Goal: Task Accomplishment & Management: Use online tool/utility

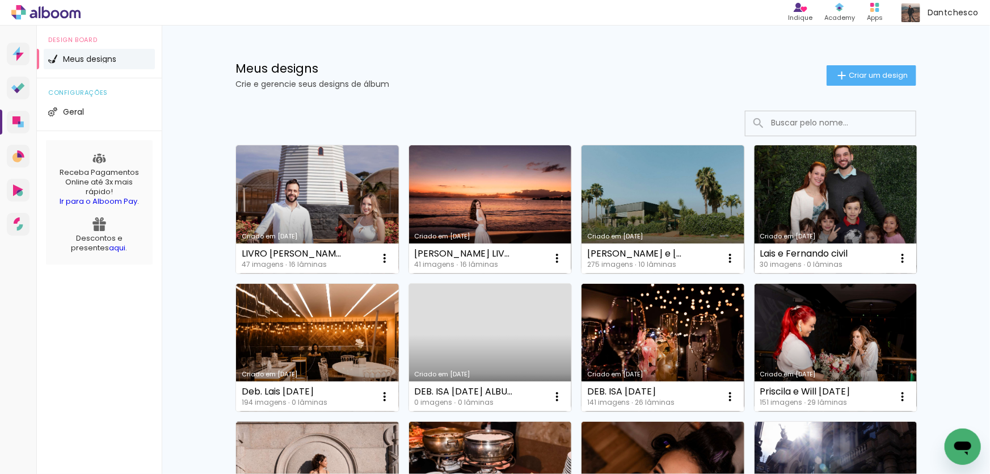
click at [826, 213] on link "Criado em [DATE]" at bounding box center [836, 209] width 163 height 128
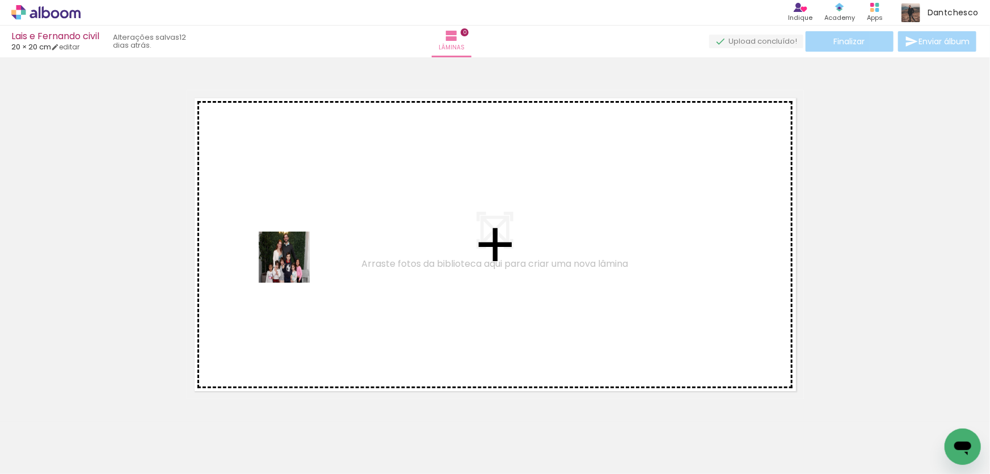
drag, startPoint x: 121, startPoint y: 438, endPoint x: 293, endPoint y: 266, distance: 242.8
click at [293, 266] on quentale-workspace at bounding box center [495, 237] width 990 height 474
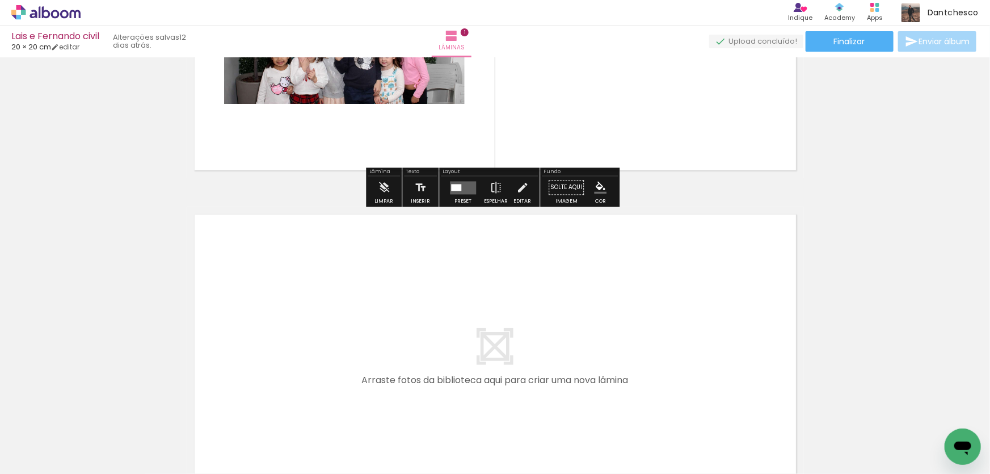
scroll to position [372, 0]
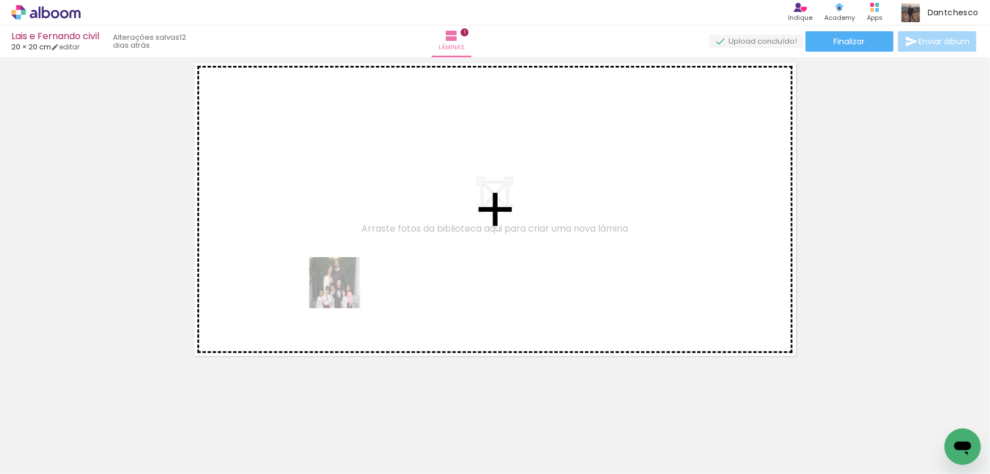
drag, startPoint x: 298, startPoint y: 340, endPoint x: 344, endPoint y: 291, distance: 67.5
click at [344, 291] on quentale-workspace at bounding box center [495, 237] width 990 height 474
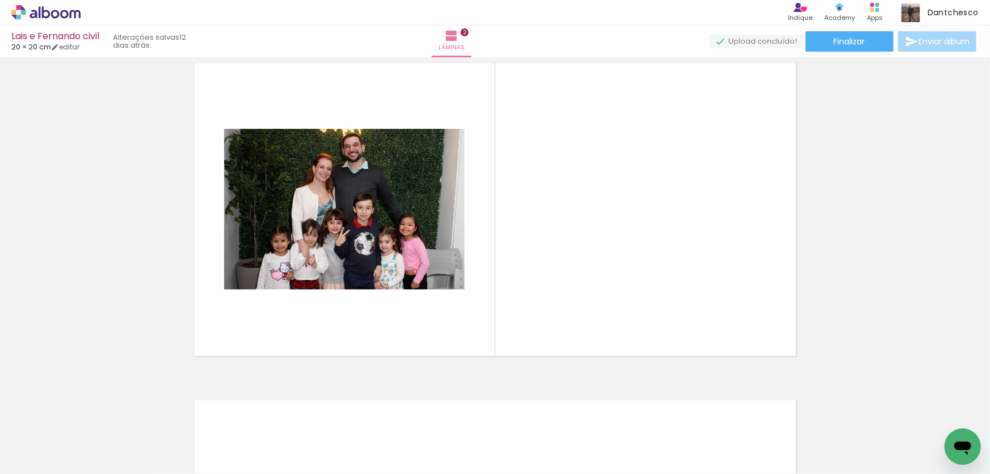
scroll to position [351, 0]
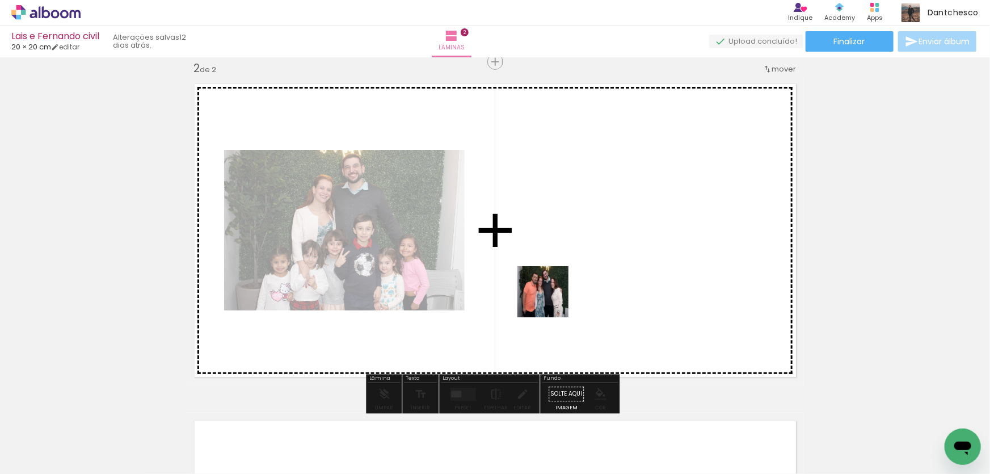
click at [552, 300] on quentale-workspace at bounding box center [495, 237] width 990 height 474
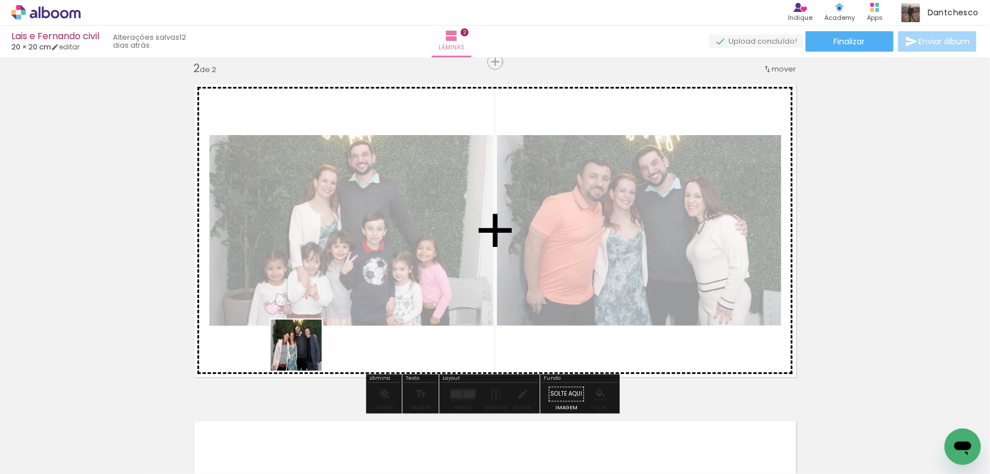
drag, startPoint x: 242, startPoint y: 437, endPoint x: 316, endPoint y: 461, distance: 77.2
click at [305, 353] on quentale-workspace at bounding box center [495, 237] width 990 height 474
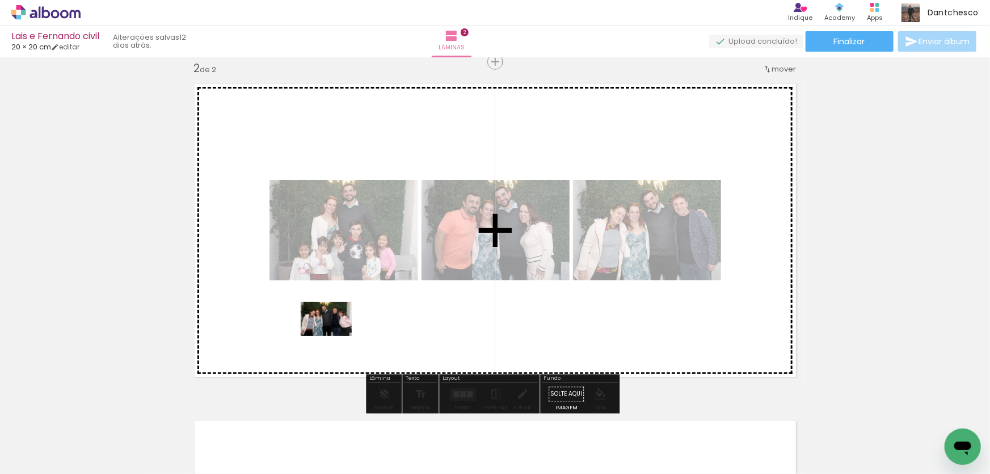
drag, startPoint x: 305, startPoint y: 438, endPoint x: 335, endPoint y: 336, distance: 105.9
click at [335, 336] on quentale-workspace at bounding box center [495, 237] width 990 height 474
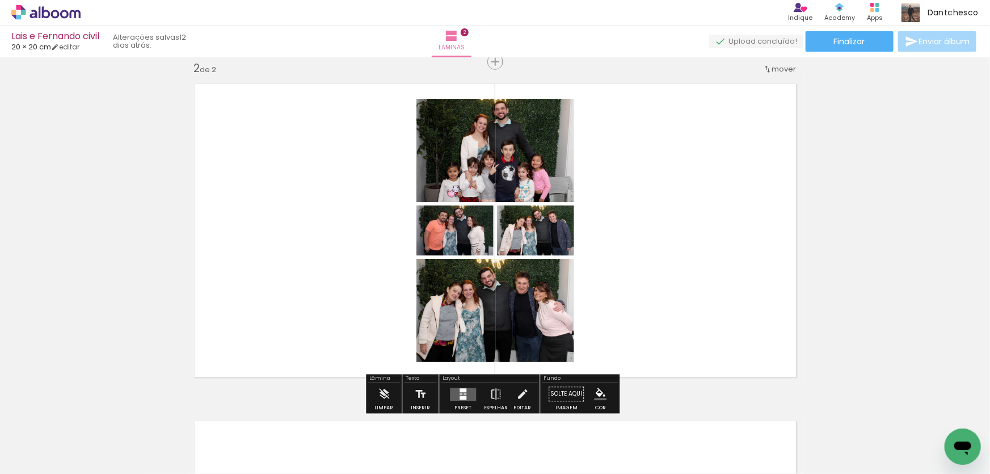
click at [463, 392] on div at bounding box center [463, 390] width 7 height 4
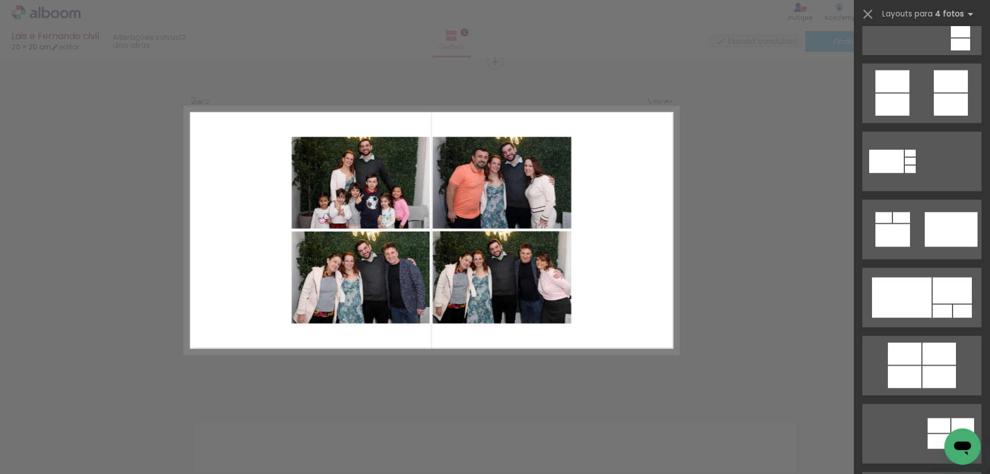
scroll to position [567, 0]
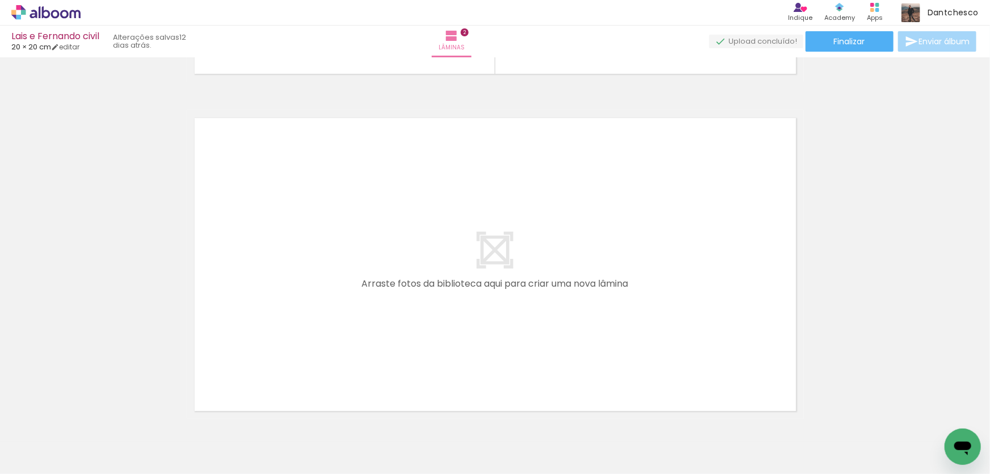
scroll to position [709, 0]
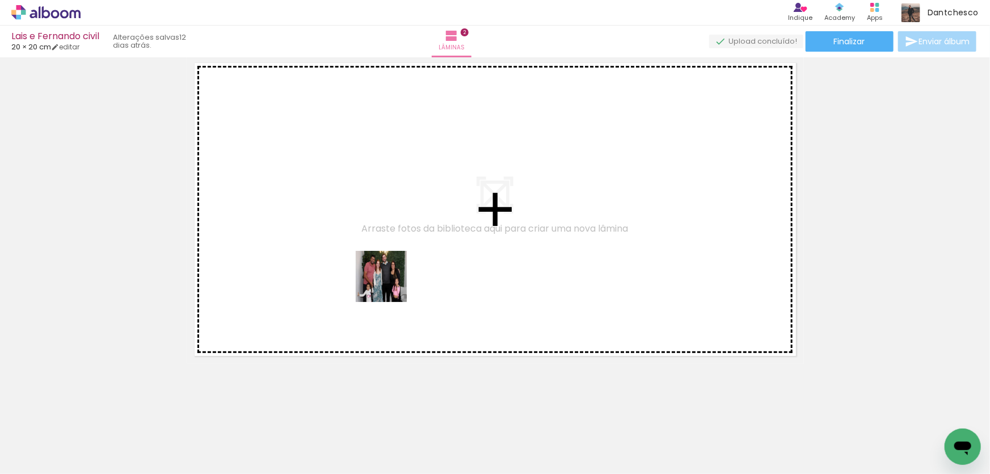
drag, startPoint x: 375, startPoint y: 446, endPoint x: 390, endPoint y: 285, distance: 161.9
click at [390, 285] on quentale-workspace at bounding box center [495, 237] width 990 height 474
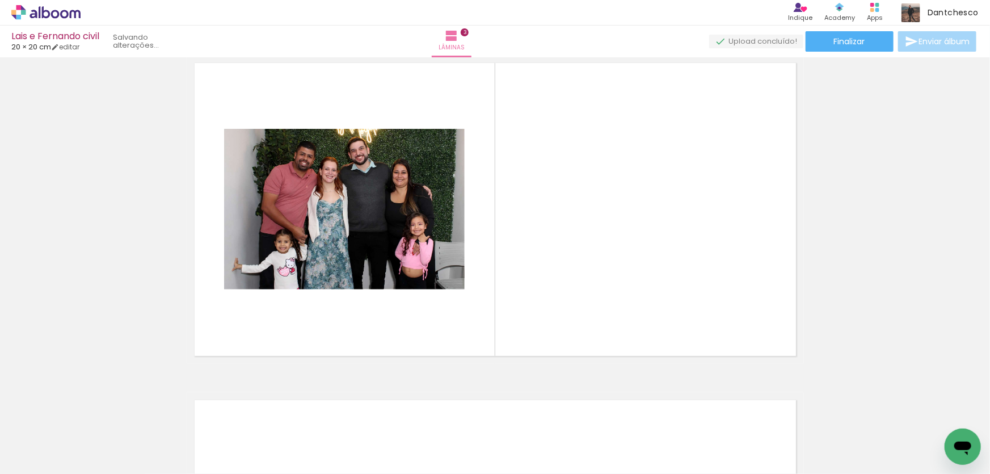
scroll to position [688, 0]
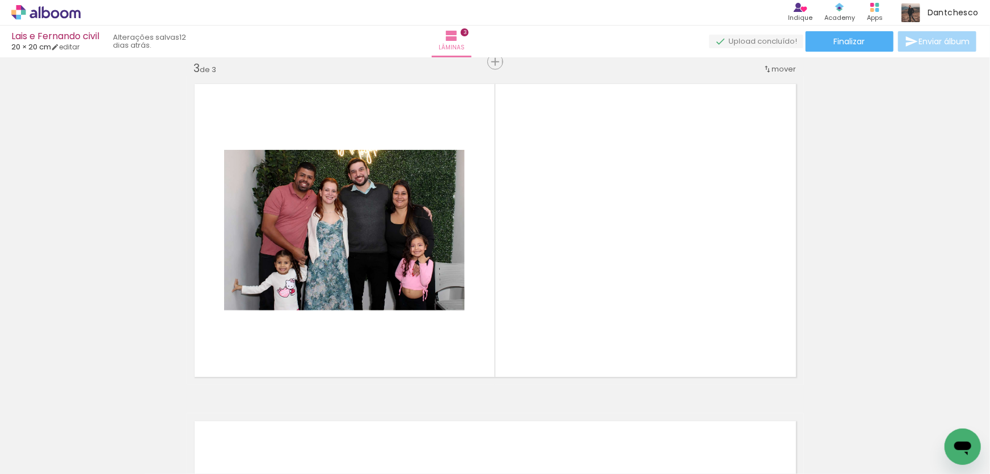
drag, startPoint x: 436, startPoint y: 439, endPoint x: 494, endPoint y: 461, distance: 61.8
click at [495, 325] on quentale-workspace at bounding box center [495, 237] width 990 height 474
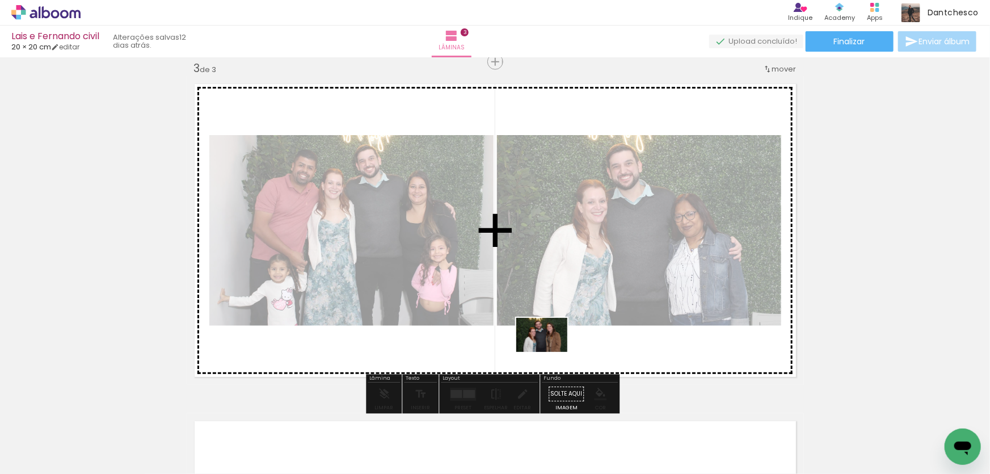
drag, startPoint x: 537, startPoint y: 392, endPoint x: 550, endPoint y: 352, distance: 42.0
click at [550, 352] on quentale-workspace at bounding box center [495, 237] width 990 height 474
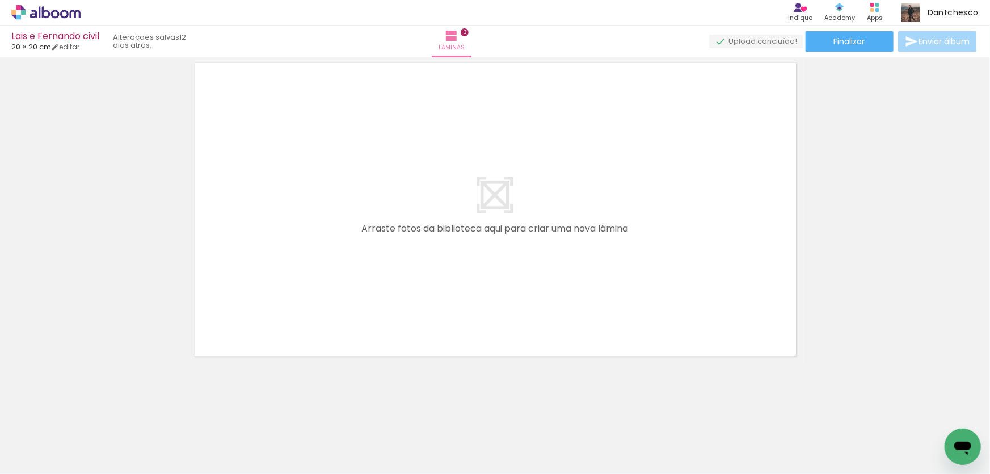
scroll to position [0, 435]
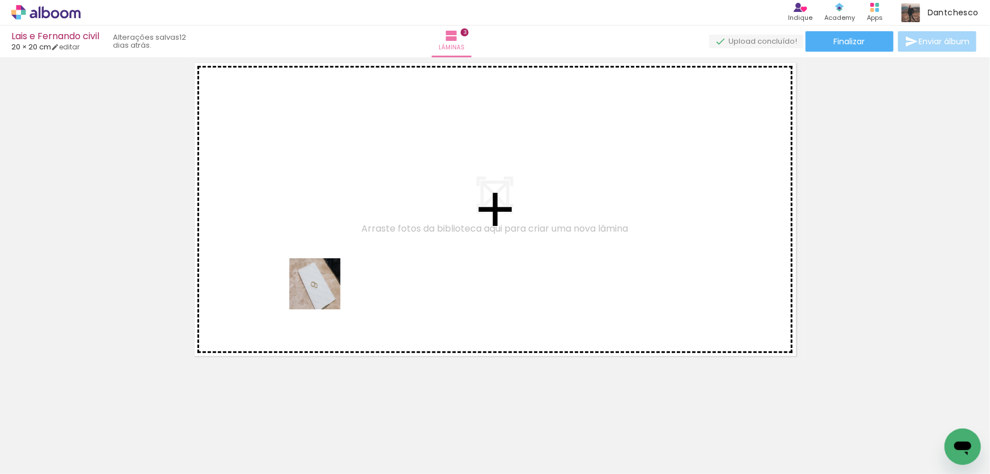
drag, startPoint x: 128, startPoint y: 438, endPoint x: 323, endPoint y: 292, distance: 243.7
click at [323, 292] on quentale-workspace at bounding box center [495, 237] width 990 height 474
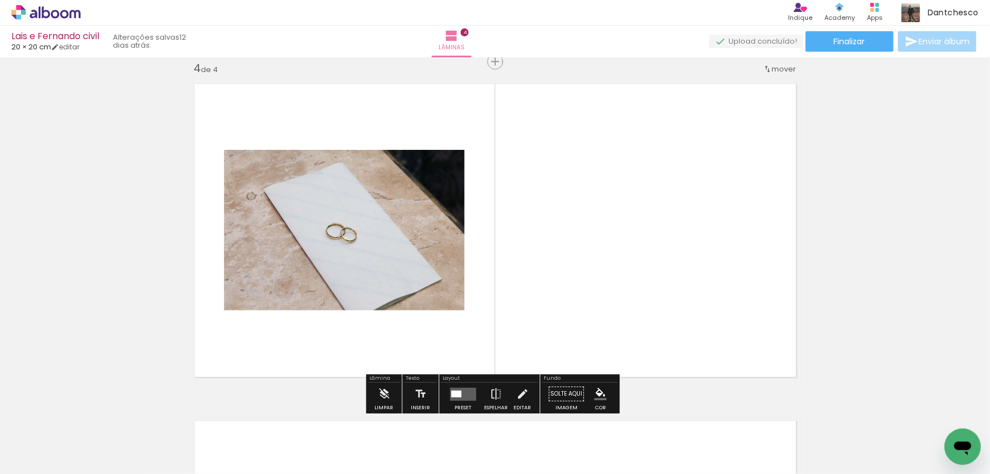
scroll to position [1025, 0]
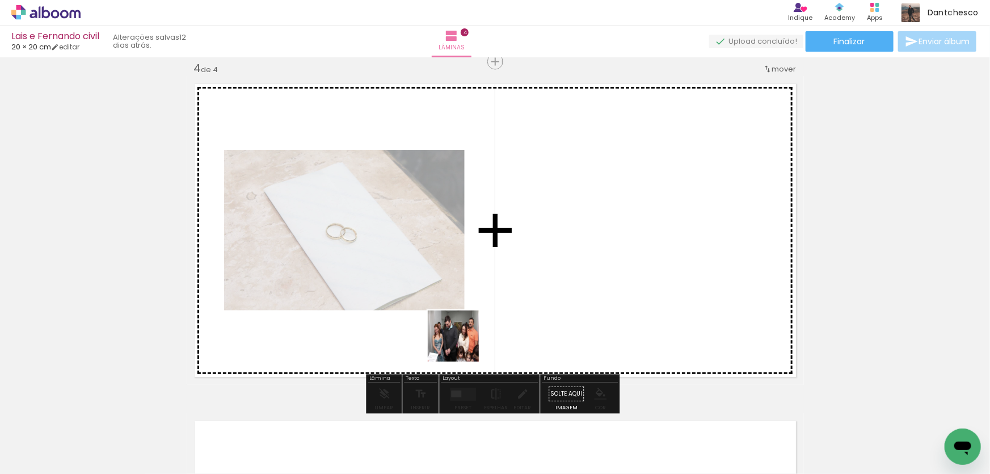
drag, startPoint x: 187, startPoint y: 437, endPoint x: 462, endPoint y: 344, distance: 289.8
click at [462, 344] on quentale-workspace at bounding box center [495, 237] width 990 height 474
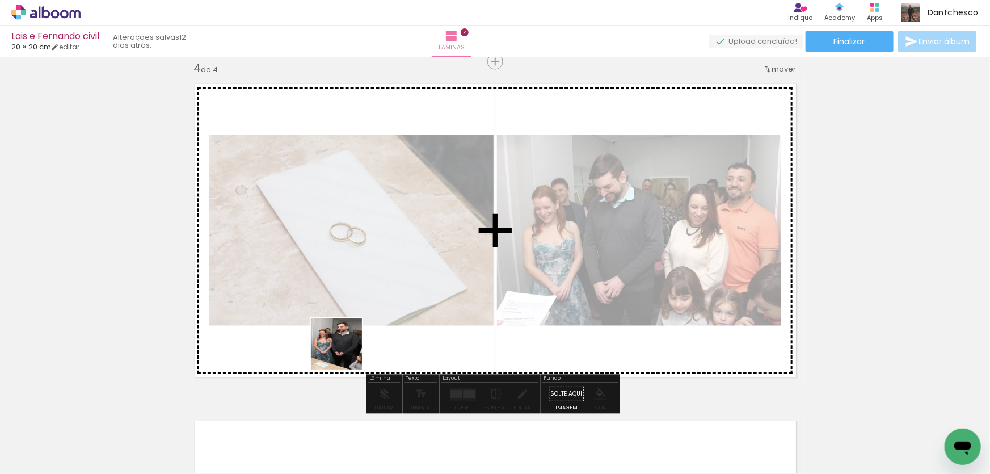
drag, startPoint x: 255, startPoint y: 440, endPoint x: 345, endPoint y: 352, distance: 125.2
click at [345, 352] on quentale-workspace at bounding box center [495, 237] width 990 height 474
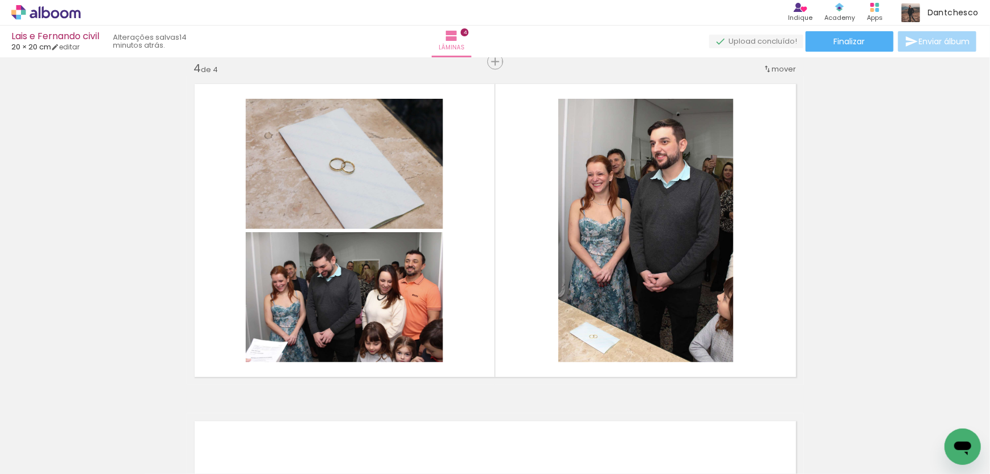
scroll to position [0, 474]
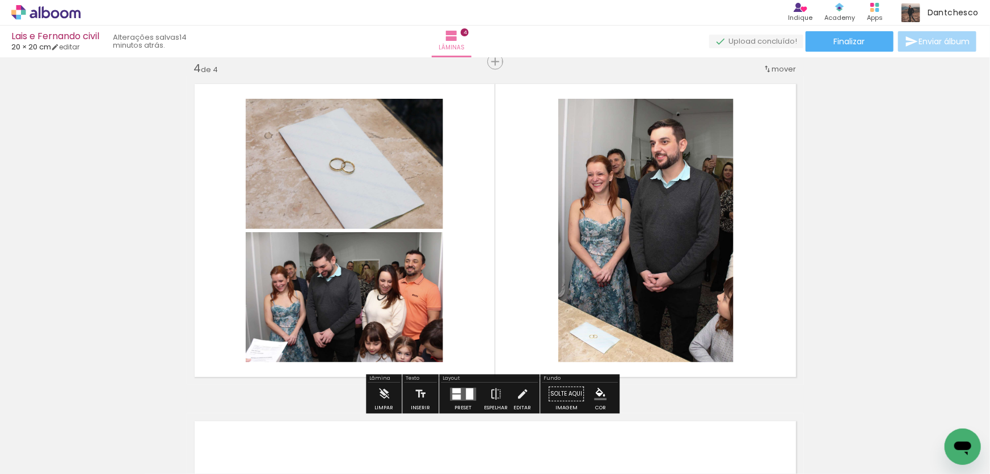
drag, startPoint x: 466, startPoint y: 396, endPoint x: 720, endPoint y: 329, distance: 262.8
click at [466, 395] on div at bounding box center [469, 393] width 7 height 11
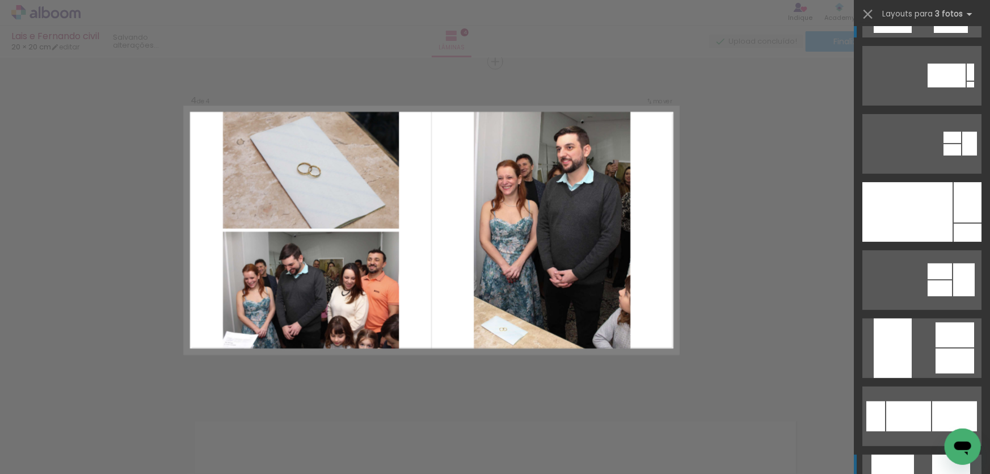
scroll to position [154, 0]
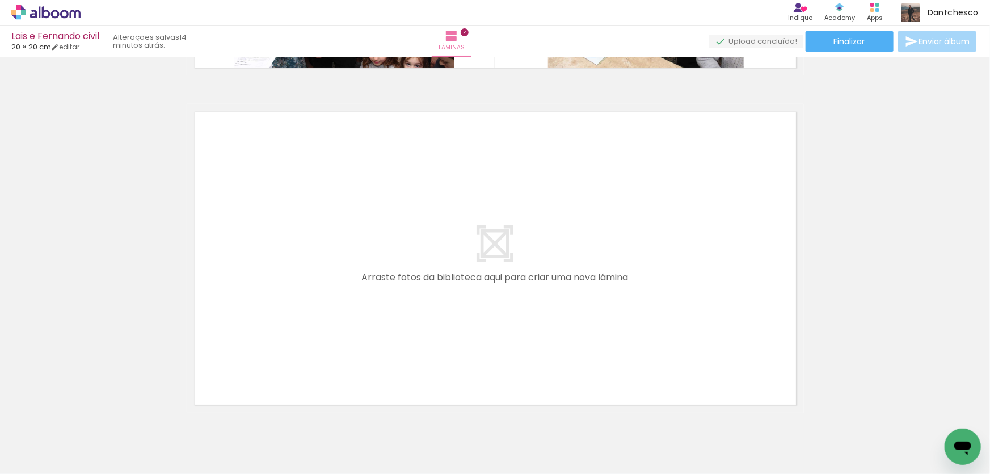
scroll to position [1384, 0]
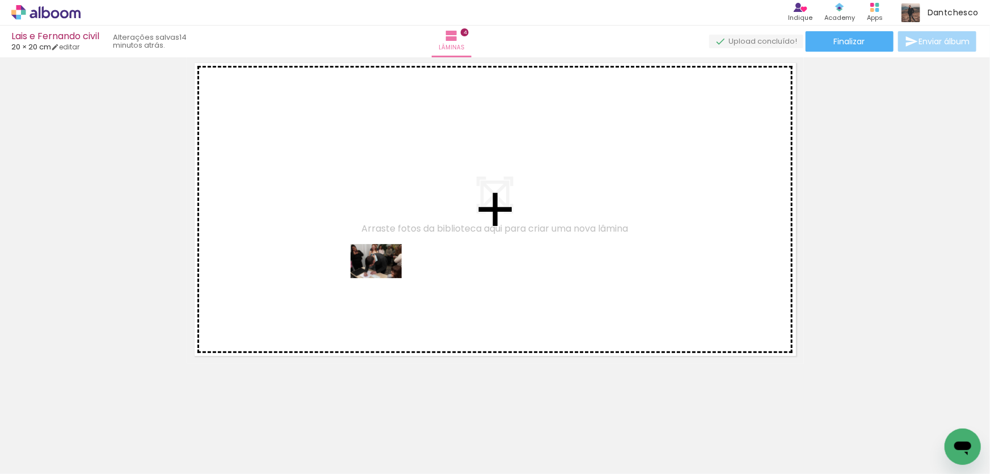
drag, startPoint x: 289, startPoint y: 432, endPoint x: 385, endPoint y: 278, distance: 181.7
click at [385, 278] on quentale-workspace at bounding box center [495, 237] width 990 height 474
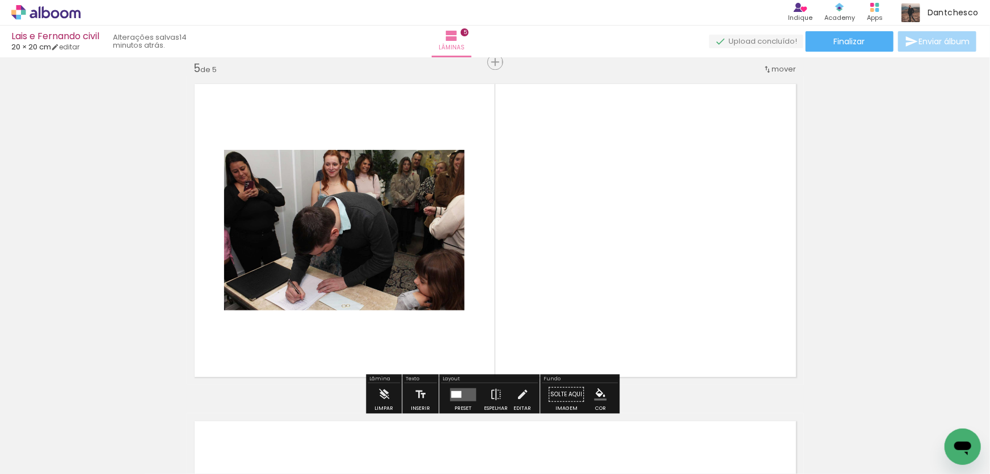
scroll to position [1362, 0]
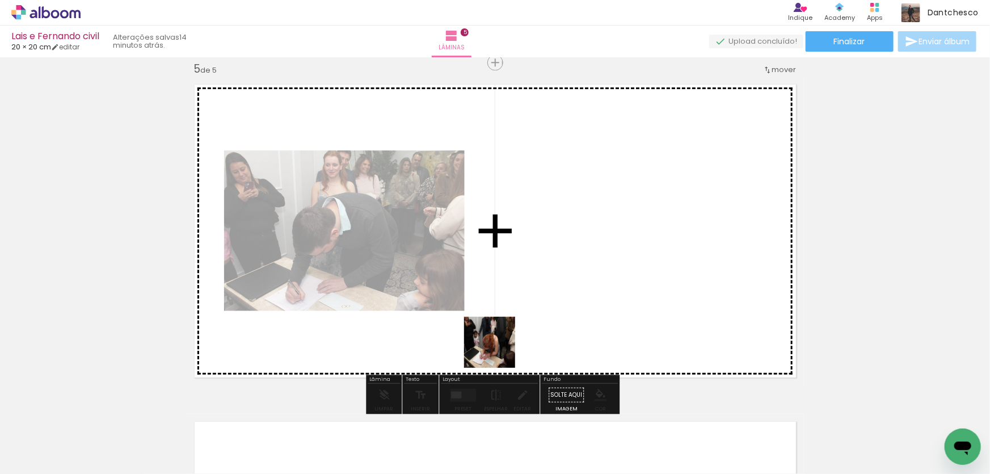
drag, startPoint x: 469, startPoint y: 368, endPoint x: 545, endPoint y: 302, distance: 100.6
click at [545, 302] on quentale-workspace at bounding box center [495, 237] width 990 height 474
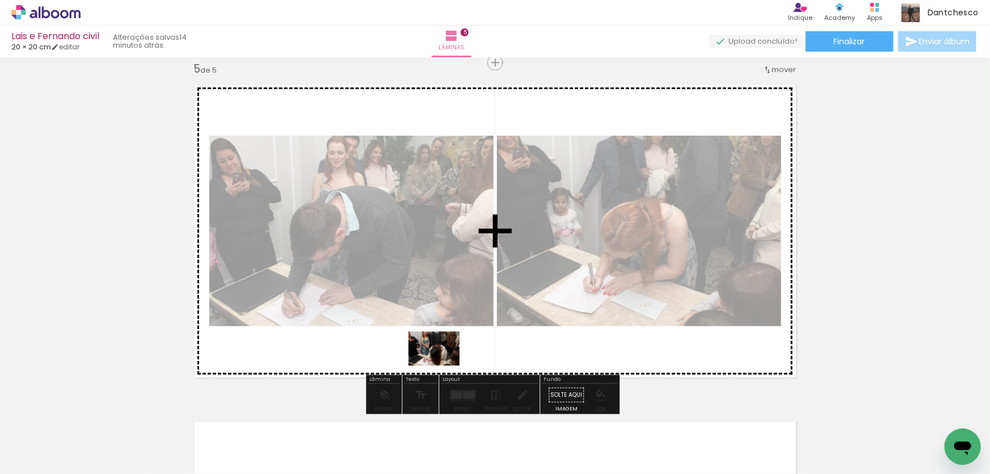
drag, startPoint x: 427, startPoint y: 414, endPoint x: 443, endPoint y: 365, distance: 51.3
click at [443, 365] on quentale-workspace at bounding box center [495, 237] width 990 height 474
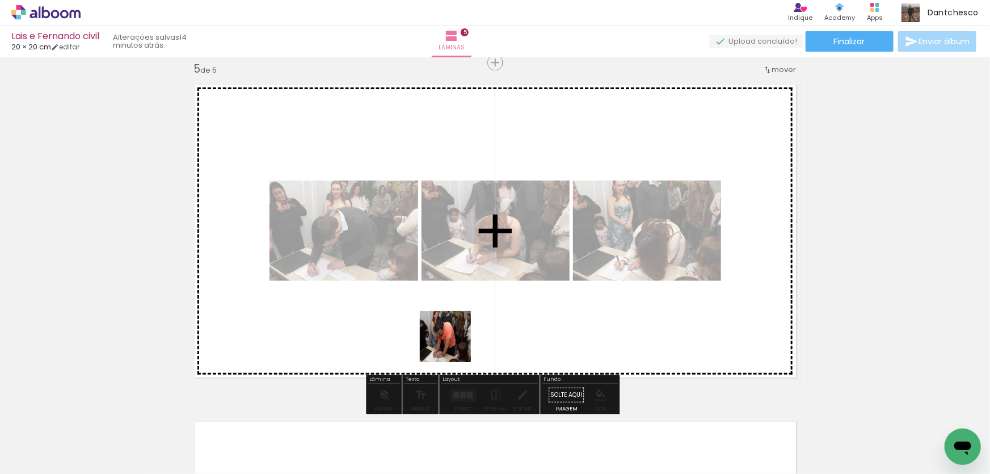
drag, startPoint x: 464, startPoint y: 443, endPoint x: 454, endPoint y: 344, distance: 99.8
click at [454, 344] on quentale-workspace at bounding box center [495, 237] width 990 height 474
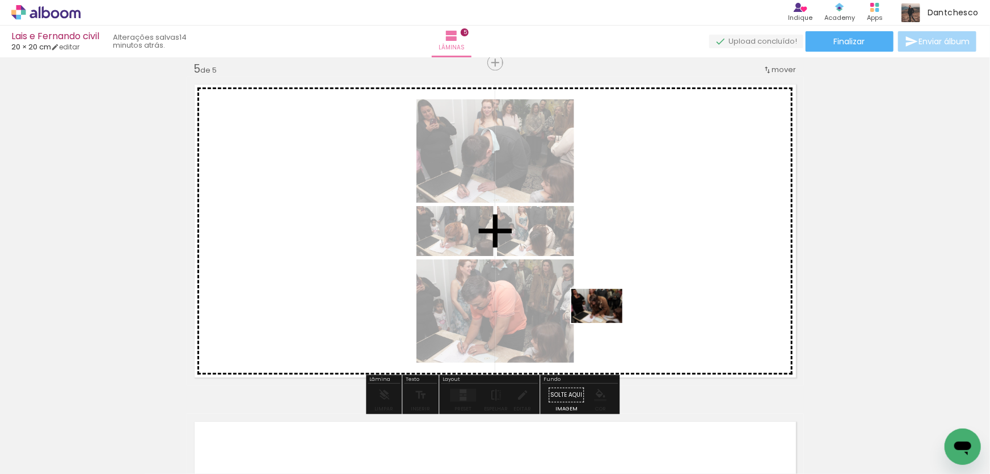
drag, startPoint x: 541, startPoint y: 441, endPoint x: 606, endPoint y: 323, distance: 134.3
click at [606, 323] on quentale-workspace at bounding box center [495, 237] width 990 height 474
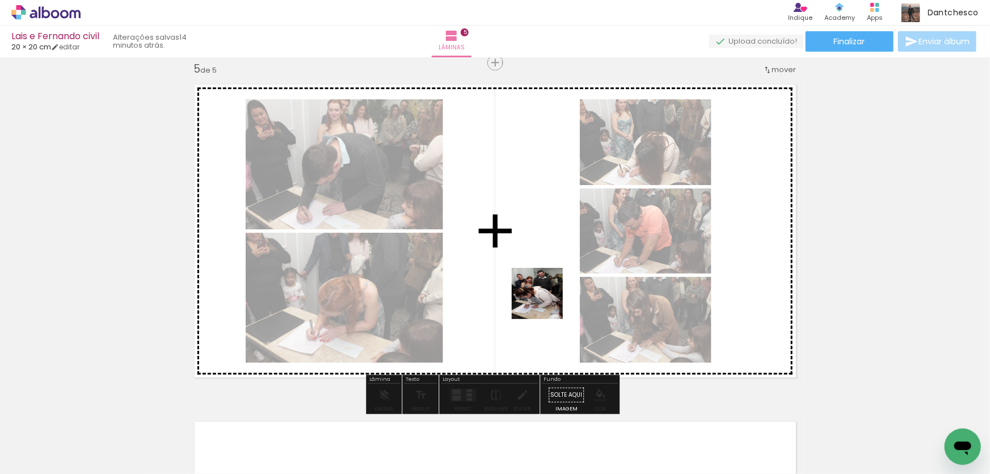
drag, startPoint x: 589, startPoint y: 444, endPoint x: 546, endPoint y: 302, distance: 148.3
click at [546, 302] on quentale-workspace at bounding box center [495, 237] width 990 height 474
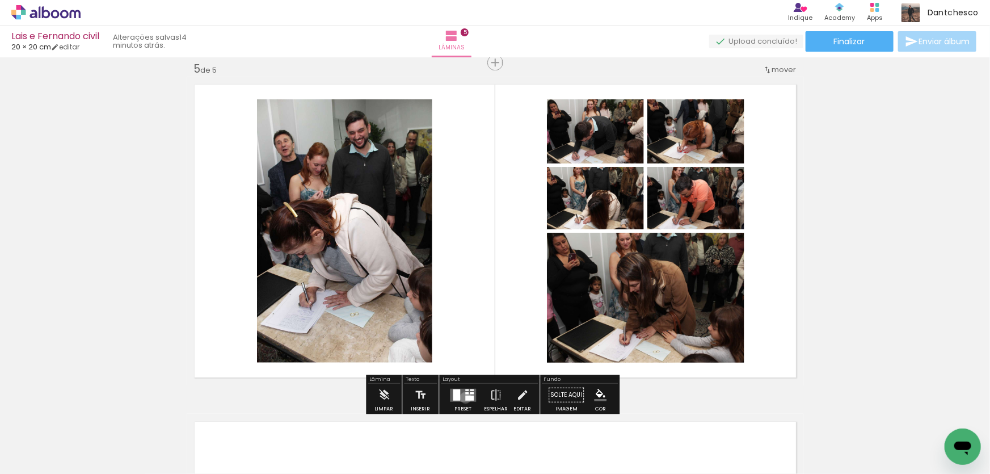
click at [465, 397] on div at bounding box center [469, 397] width 9 height 5
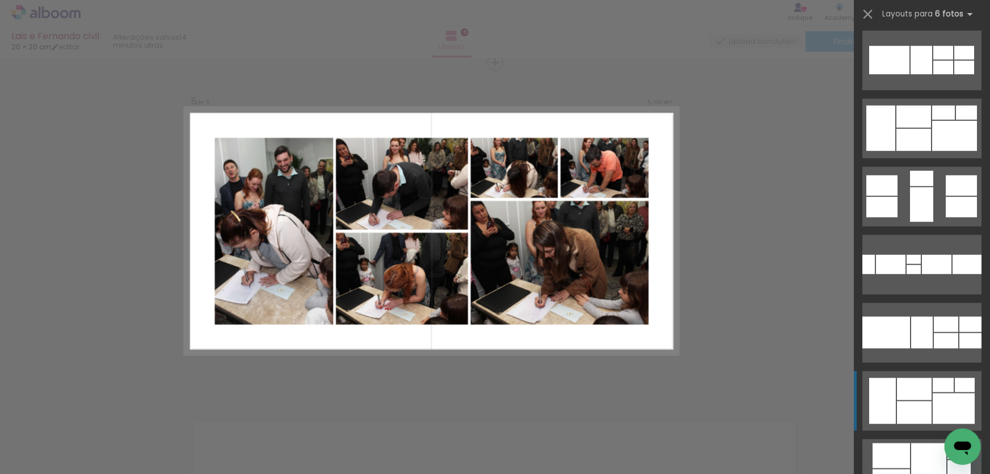
scroll to position [516, 0]
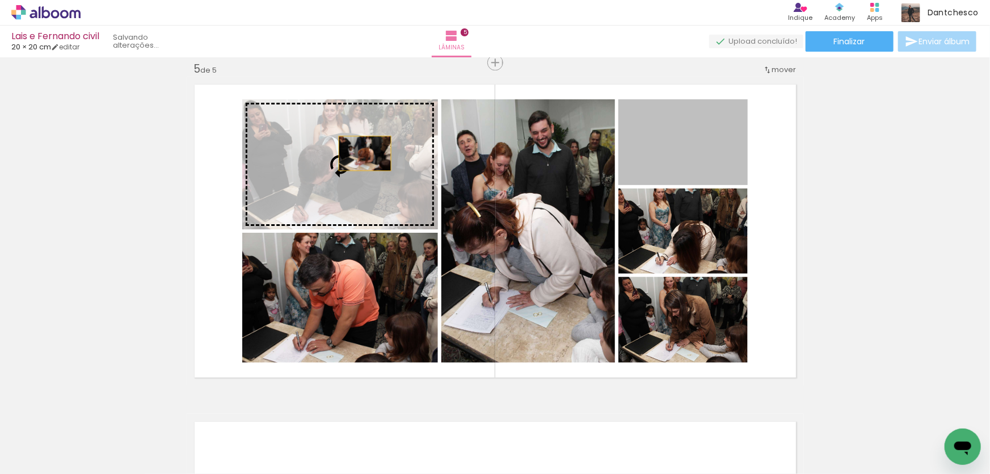
drag, startPoint x: 698, startPoint y: 155, endPoint x: 361, endPoint y: 153, distance: 337.1
click at [0, 0] on slot at bounding box center [0, 0] width 0 height 0
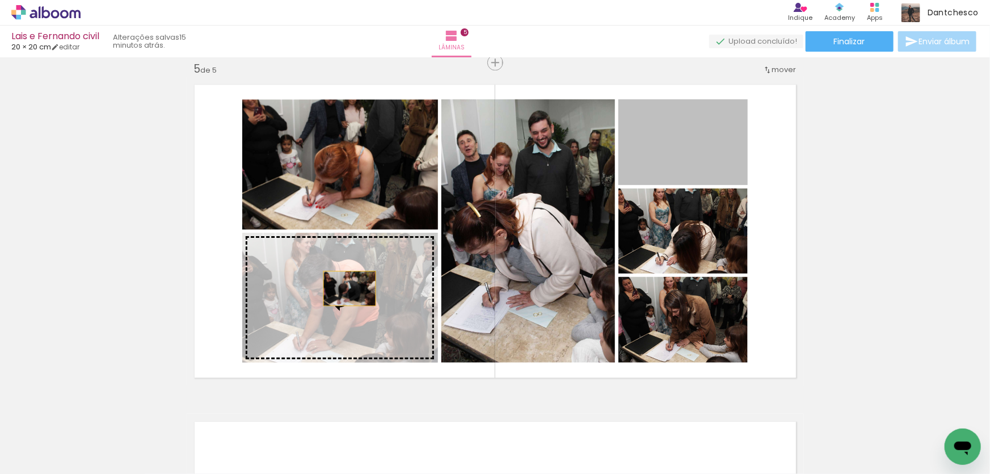
drag, startPoint x: 692, startPoint y: 141, endPoint x: 346, endPoint y: 288, distance: 375.9
click at [0, 0] on slot at bounding box center [0, 0] width 0 height 0
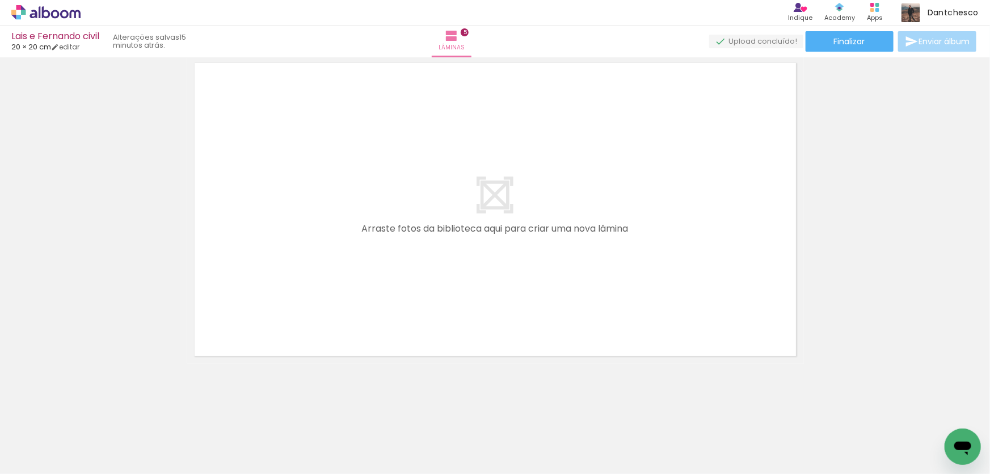
scroll to position [0, 813]
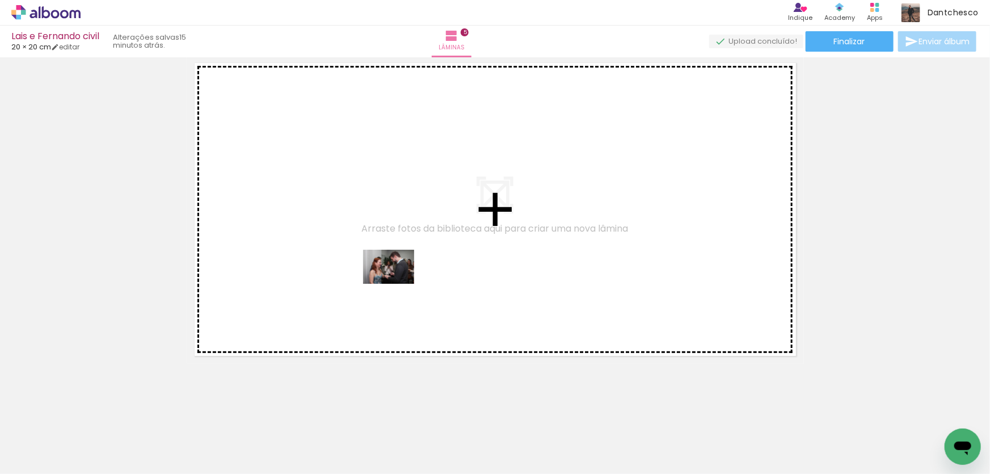
drag, startPoint x: 329, startPoint y: 438, endPoint x: 397, endPoint y: 284, distance: 168.2
click at [397, 284] on quentale-workspace at bounding box center [495, 237] width 990 height 474
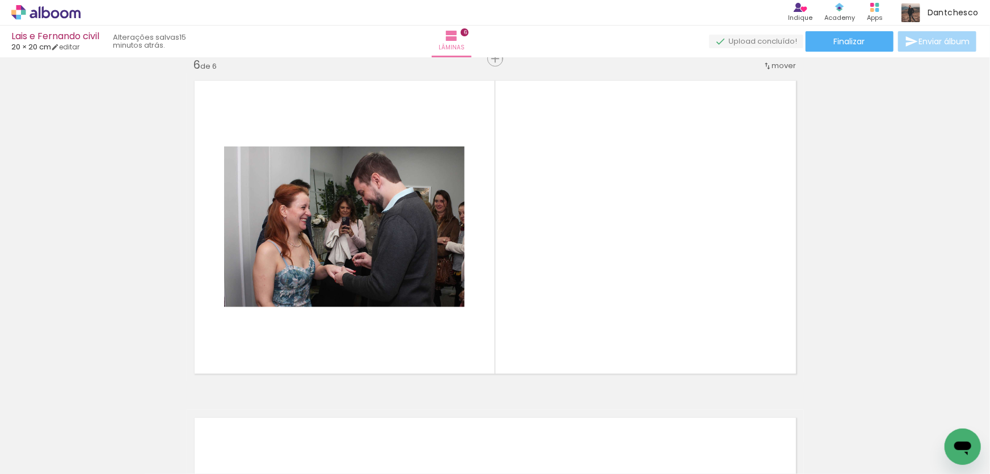
scroll to position [1700, 0]
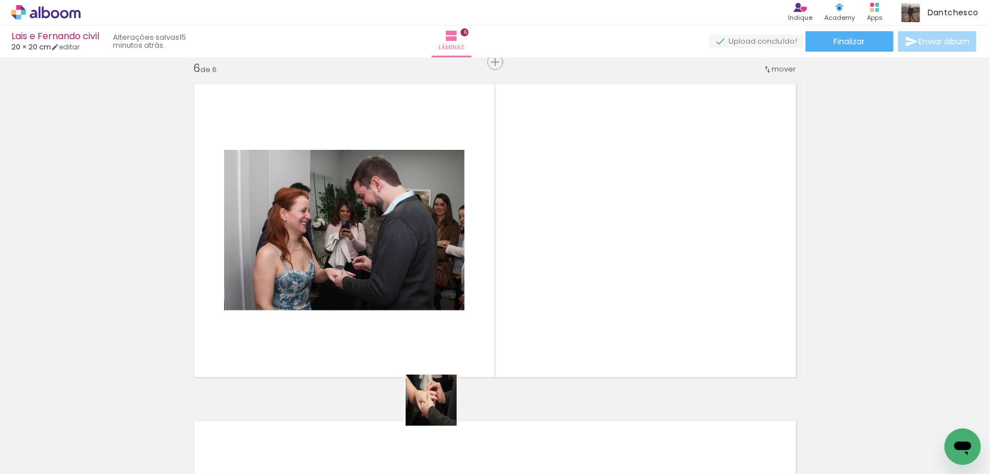
drag, startPoint x: 386, startPoint y: 437, endPoint x: 522, endPoint y: 324, distance: 176.1
click at [522, 324] on quentale-workspace at bounding box center [495, 237] width 990 height 474
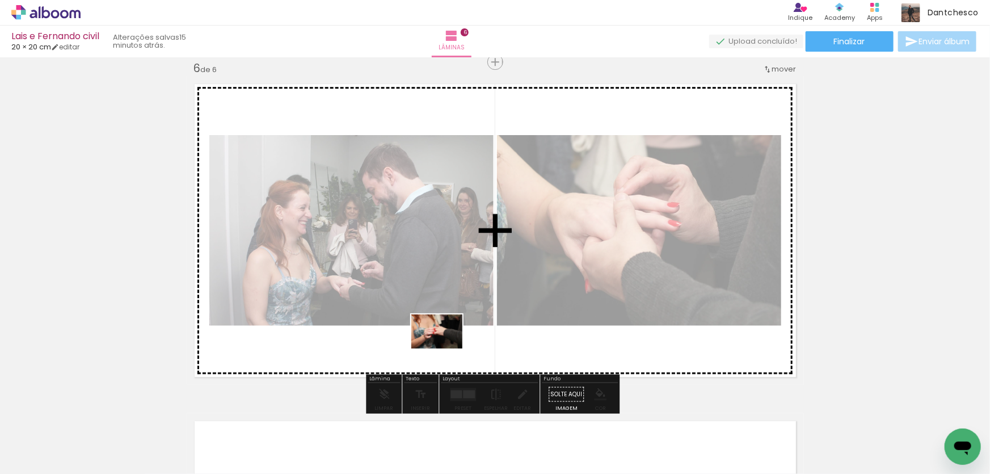
drag, startPoint x: 451, startPoint y: 437, endPoint x: 445, endPoint y: 348, distance: 88.7
click at [445, 348] on quentale-workspace at bounding box center [495, 237] width 990 height 474
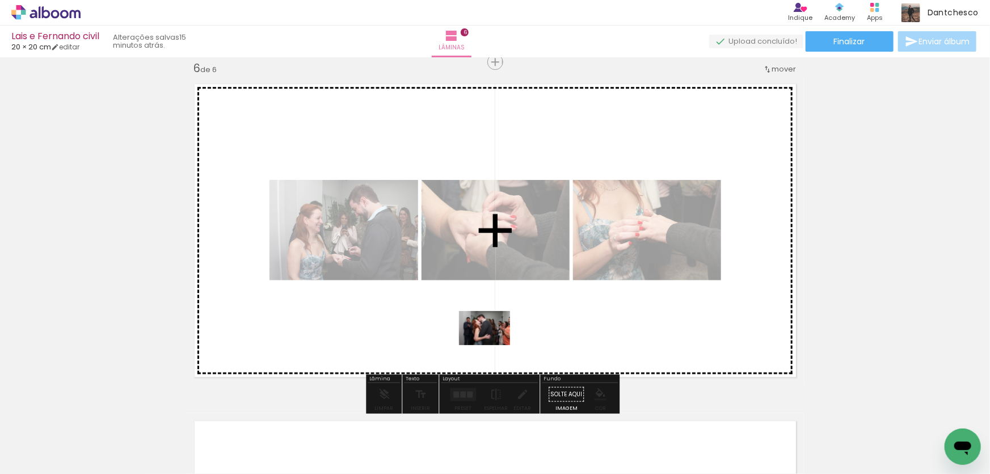
drag, startPoint x: 513, startPoint y: 445, endPoint x: 493, endPoint y: 345, distance: 101.8
click at [493, 345] on quentale-workspace at bounding box center [495, 237] width 990 height 474
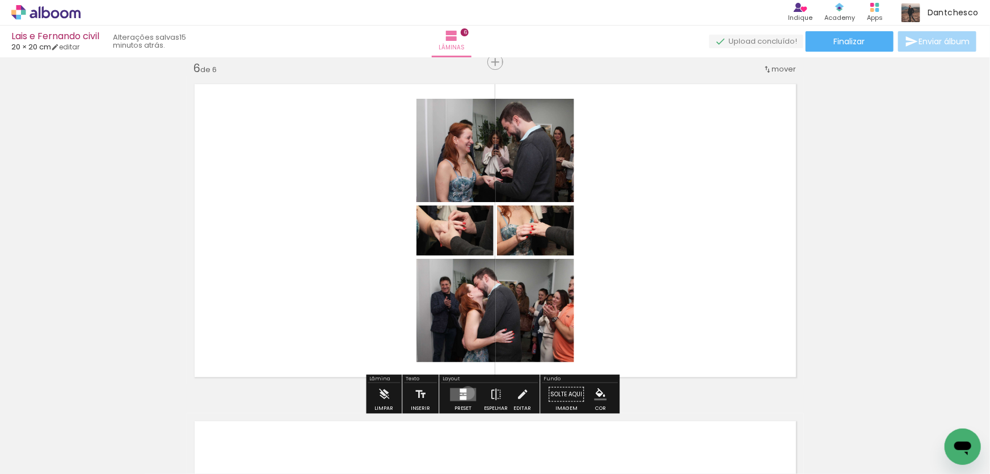
click at [465, 392] on quentale-layouter at bounding box center [463, 394] width 26 height 13
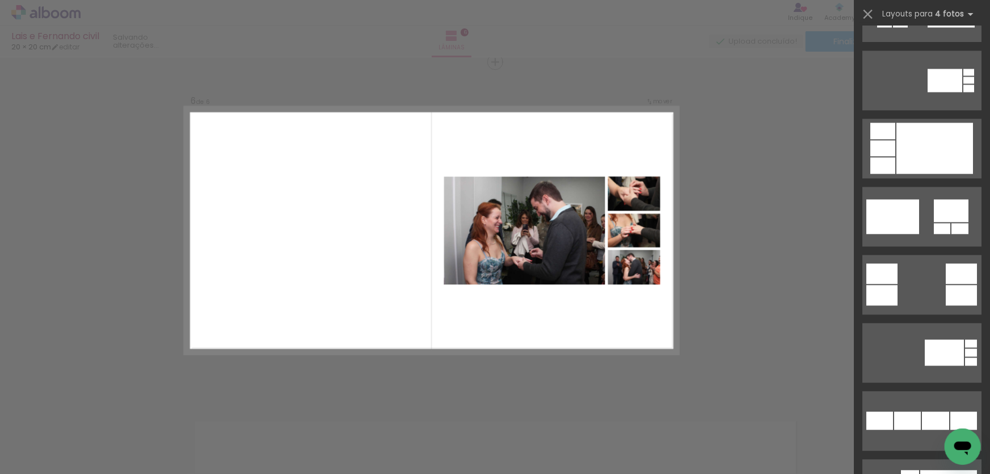
scroll to position [1341, 0]
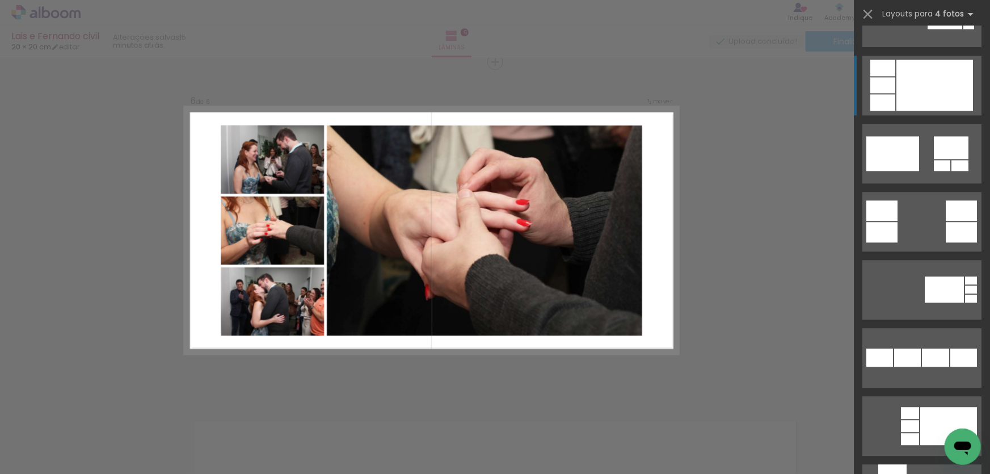
click at [897, 104] on div at bounding box center [935, 85] width 77 height 51
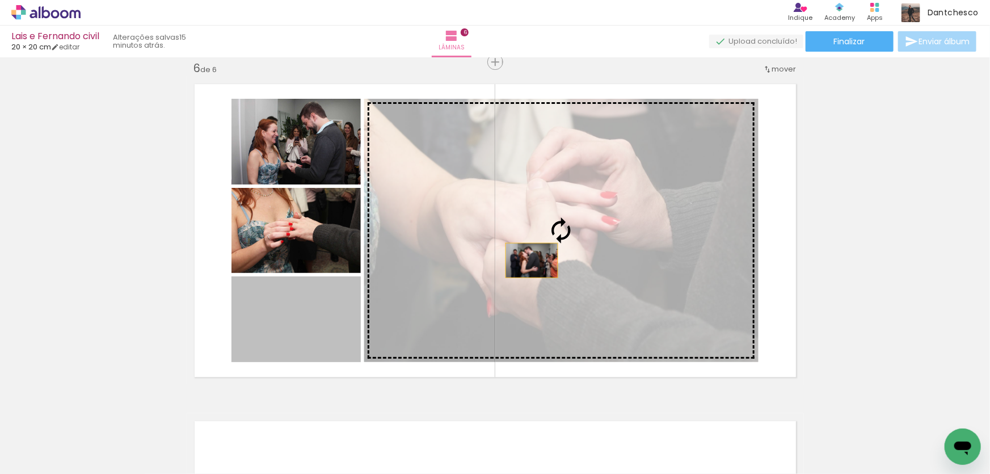
drag, startPoint x: 286, startPoint y: 335, endPoint x: 528, endPoint y: 260, distance: 253.1
click at [0, 0] on slot at bounding box center [0, 0] width 0 height 0
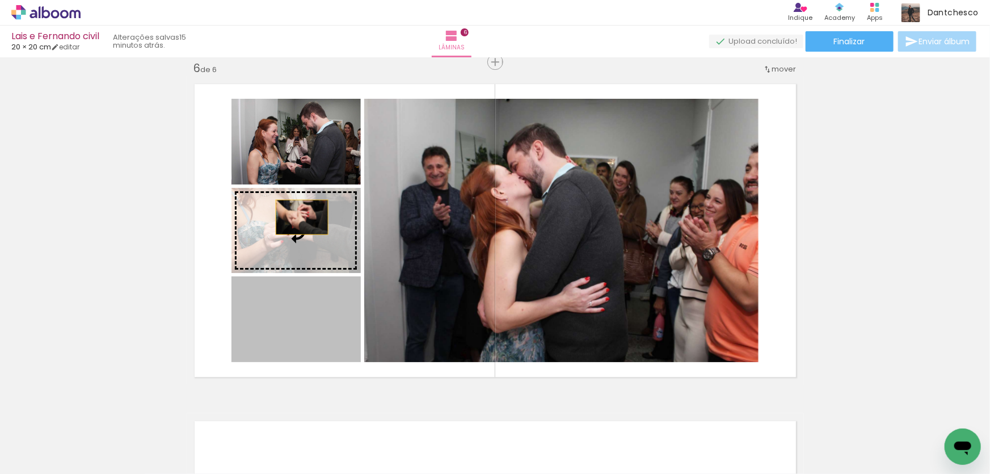
drag, startPoint x: 295, startPoint y: 309, endPoint x: 298, endPoint y: 217, distance: 92.0
click at [0, 0] on slot at bounding box center [0, 0] width 0 height 0
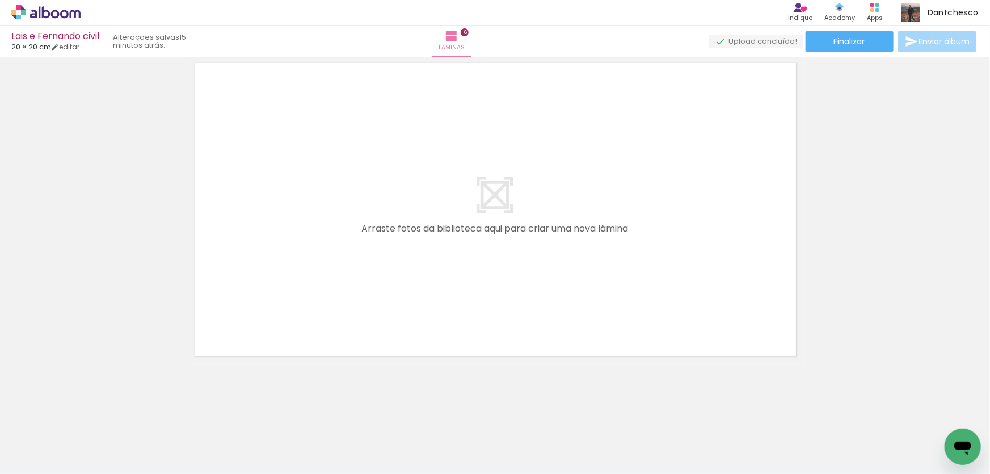
scroll to position [0, 1012]
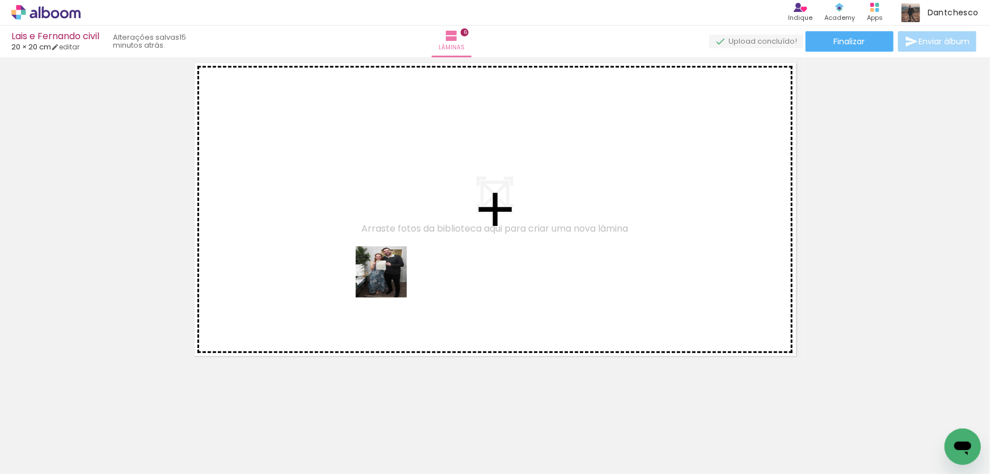
drag, startPoint x: 375, startPoint y: 436, endPoint x: 390, endPoint y: 280, distance: 156.8
click at [390, 280] on quentale-workspace at bounding box center [495, 237] width 990 height 474
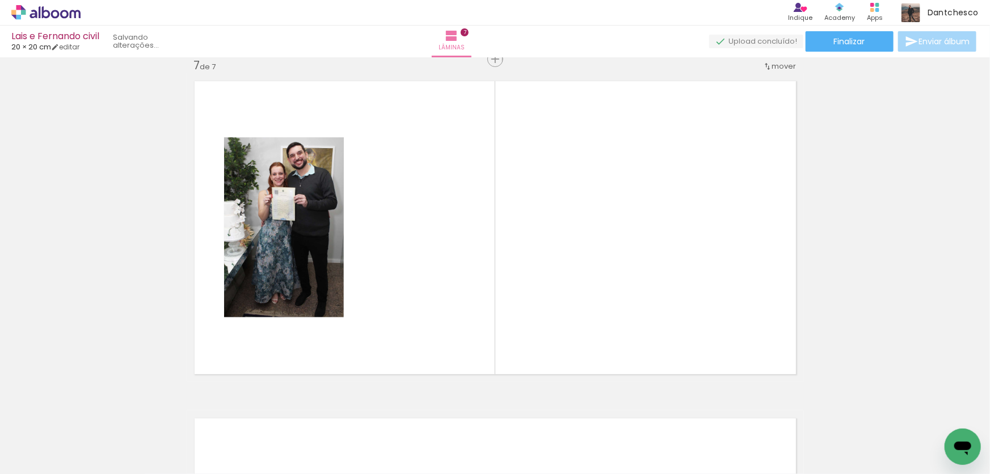
scroll to position [2037, 0]
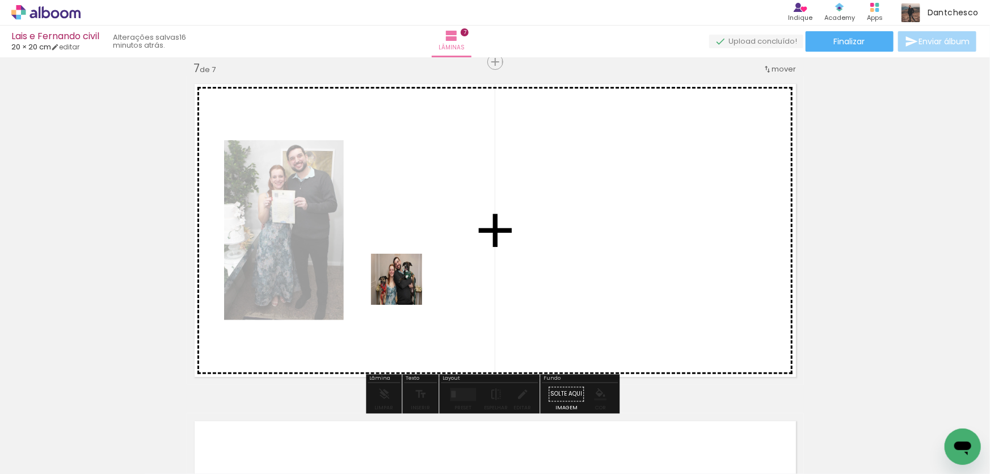
drag, startPoint x: 442, startPoint y: 444, endPoint x: 405, endPoint y: 288, distance: 160.4
click at [405, 288] on quentale-workspace at bounding box center [495, 237] width 990 height 474
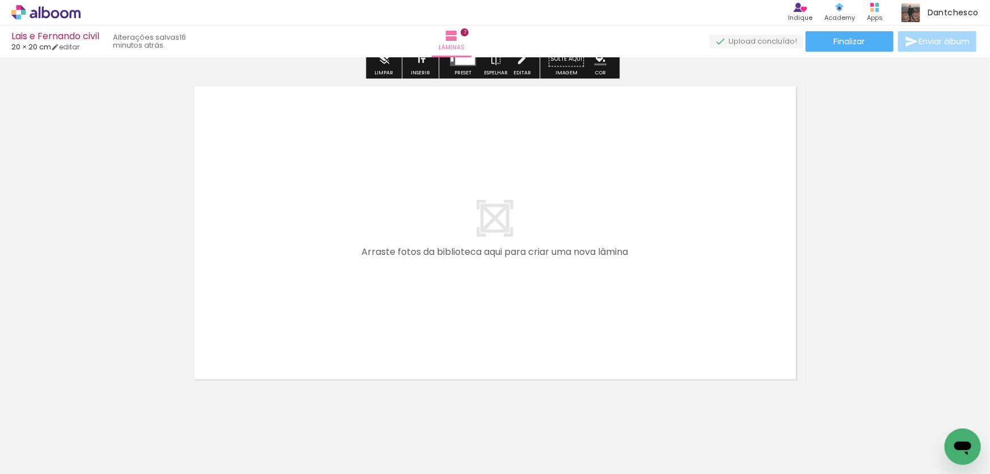
scroll to position [2395, 0]
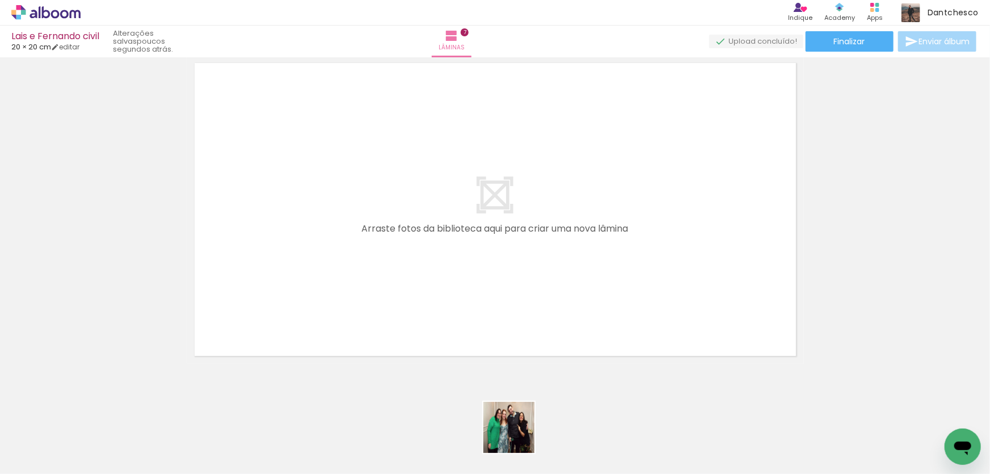
drag, startPoint x: 518, startPoint y: 436, endPoint x: 444, endPoint y: 253, distance: 197.6
click at [444, 253] on quentale-workspace at bounding box center [495, 237] width 990 height 474
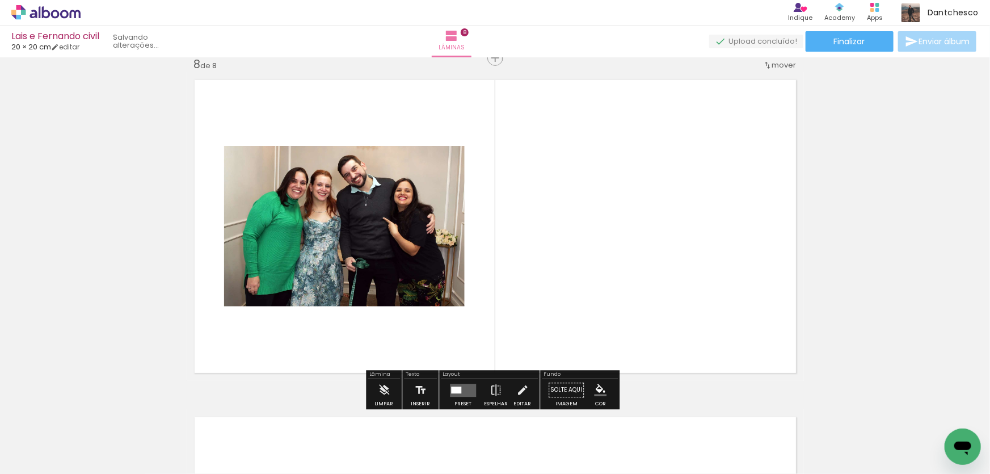
scroll to position [2374, 0]
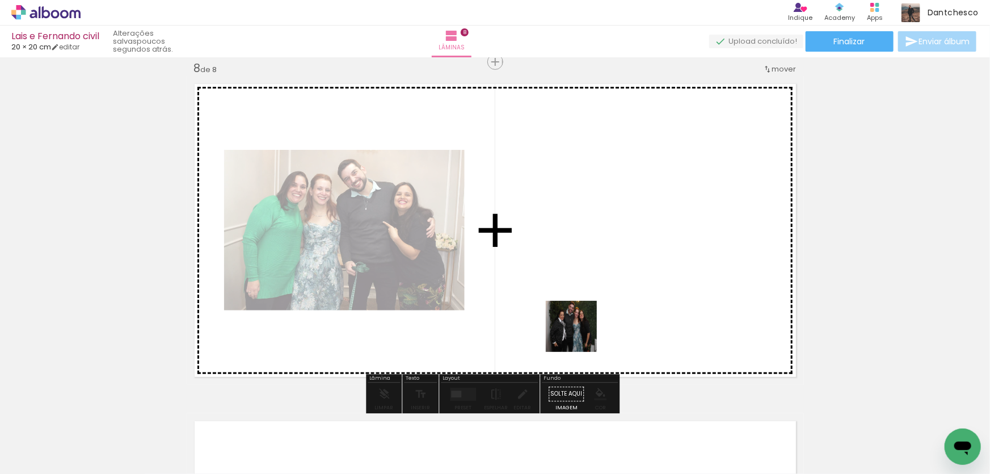
drag, startPoint x: 575, startPoint y: 432, endPoint x: 602, endPoint y: 355, distance: 81.5
click at [580, 312] on quentale-workspace at bounding box center [495, 237] width 990 height 474
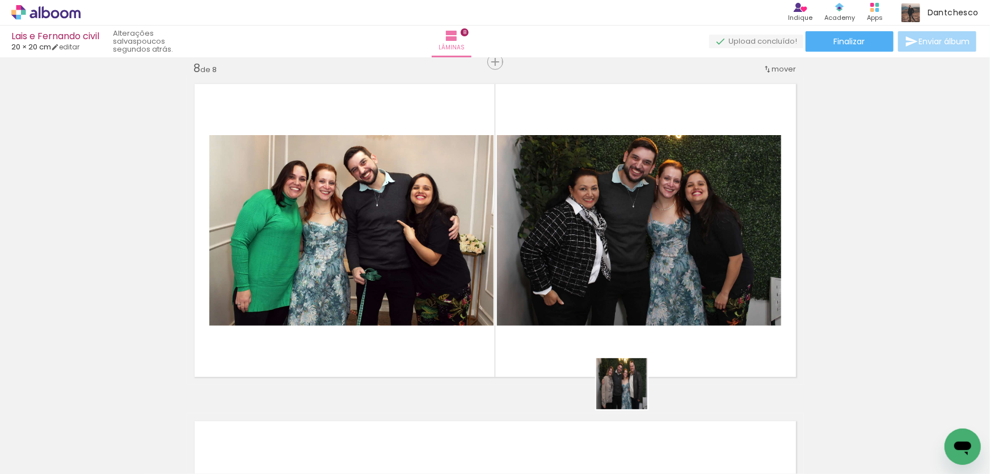
scroll to position [0, 1012]
